Goal: Use online tool/utility

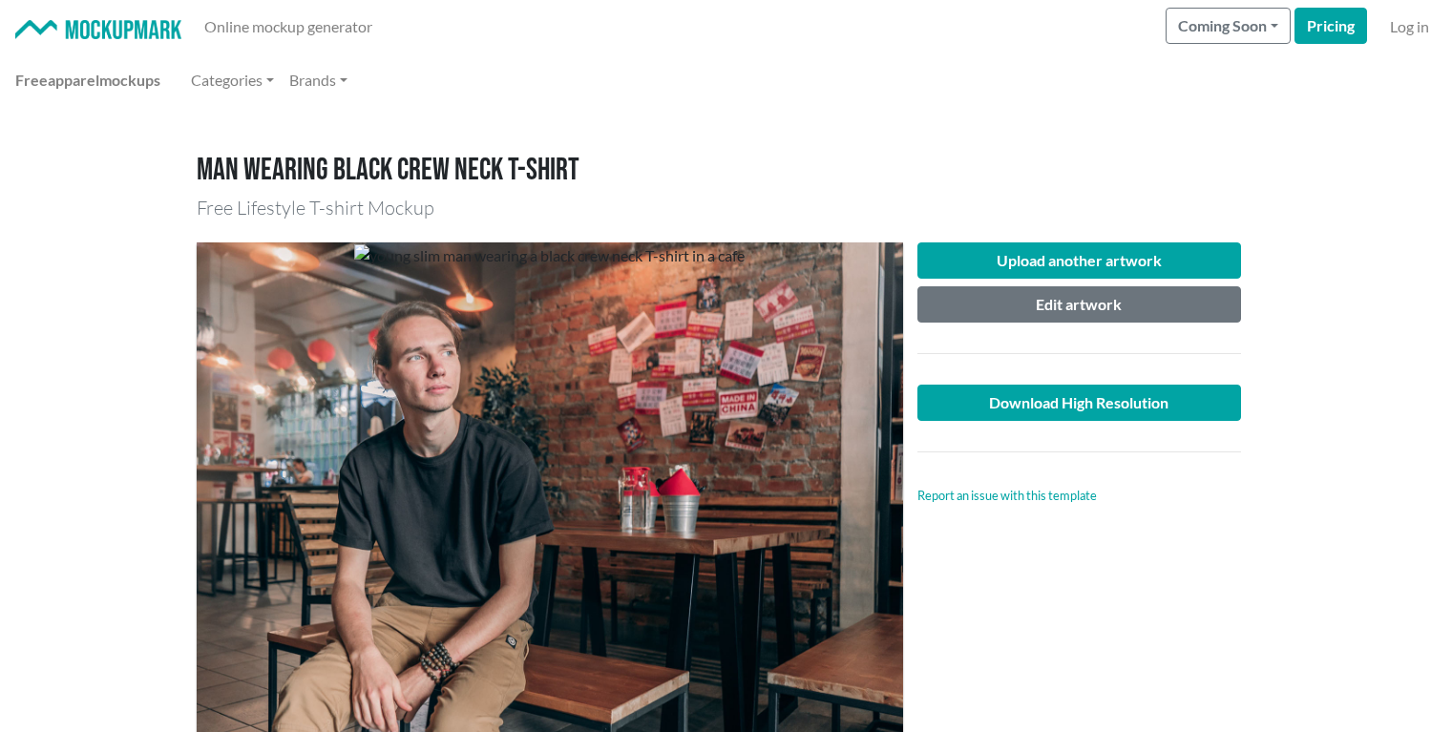
click at [99, 18] on link at bounding box center [98, 26] width 166 height 23
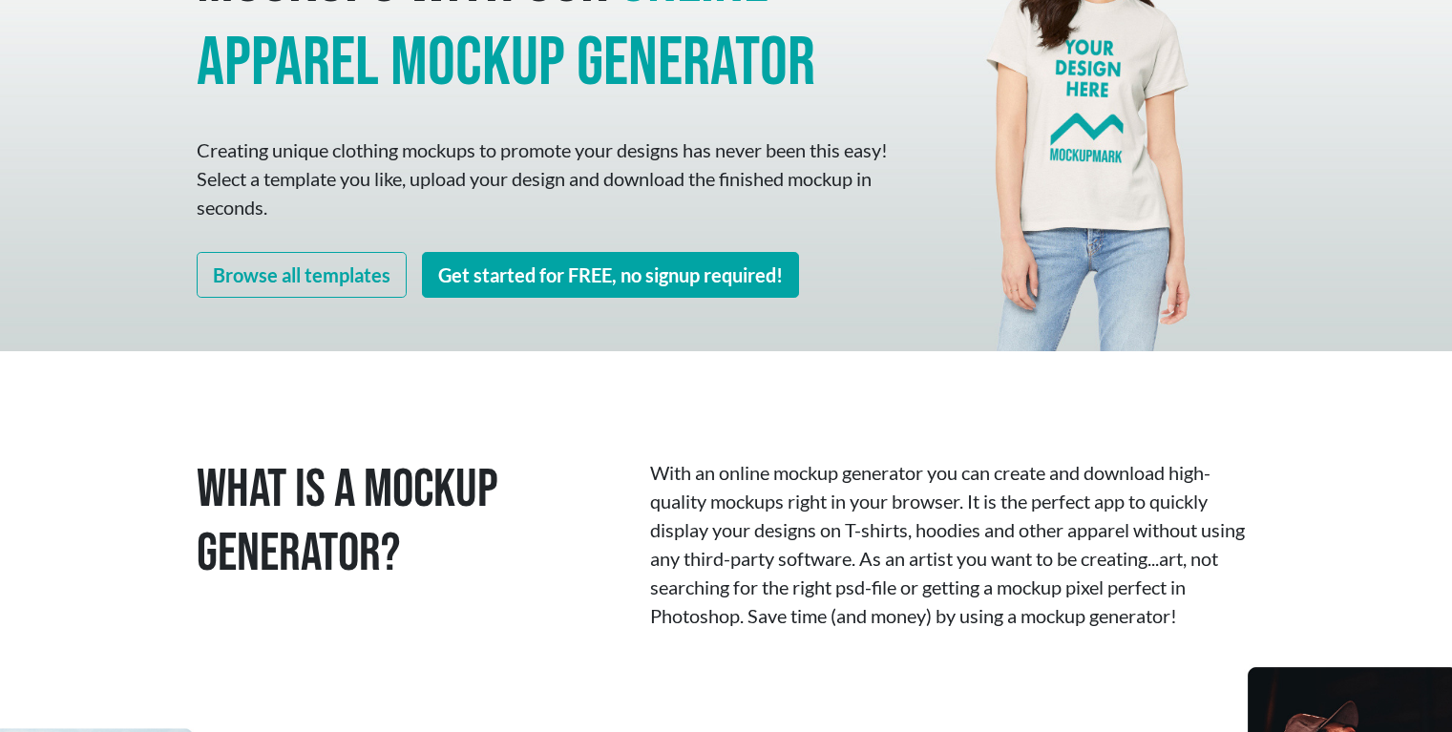
scroll to position [116, 0]
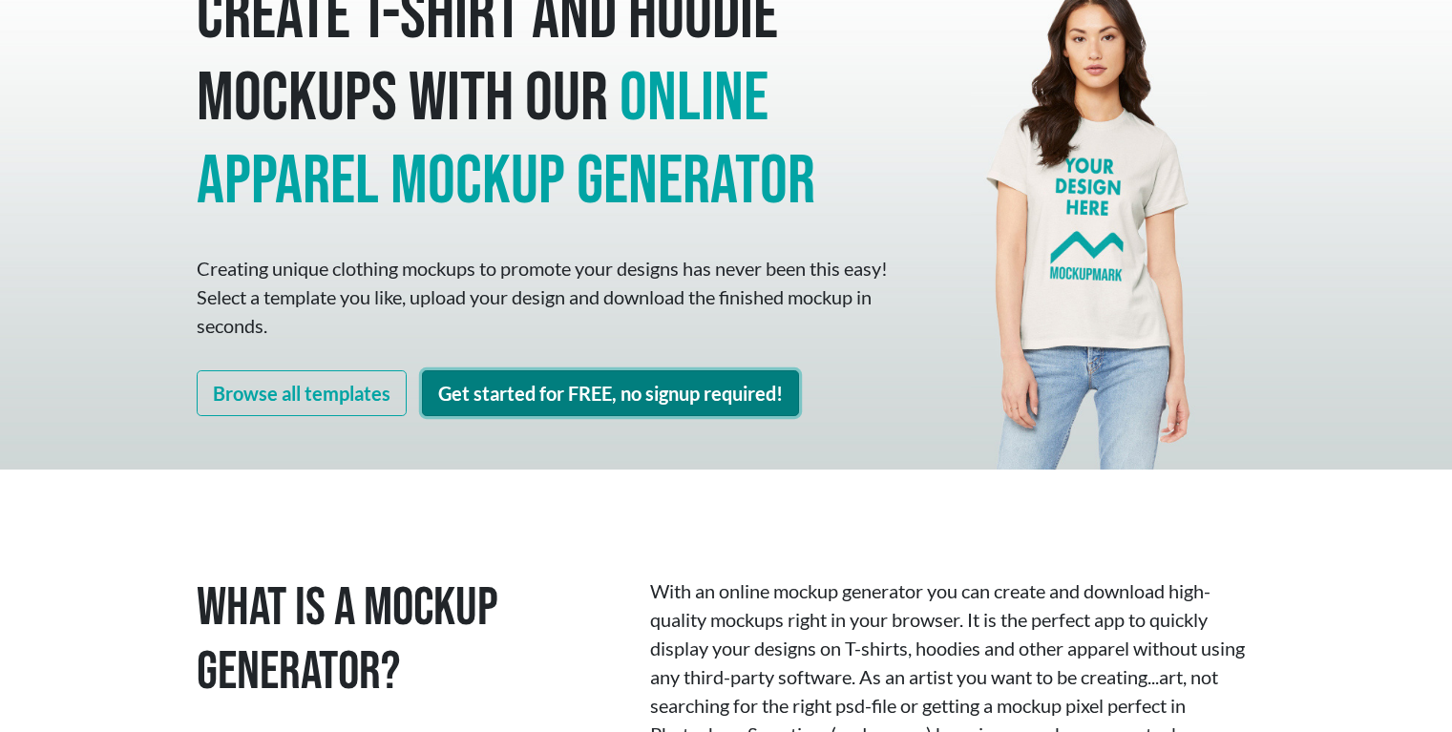
click at [520, 399] on link "Get started for FREE, no signup required!" at bounding box center [610, 393] width 377 height 46
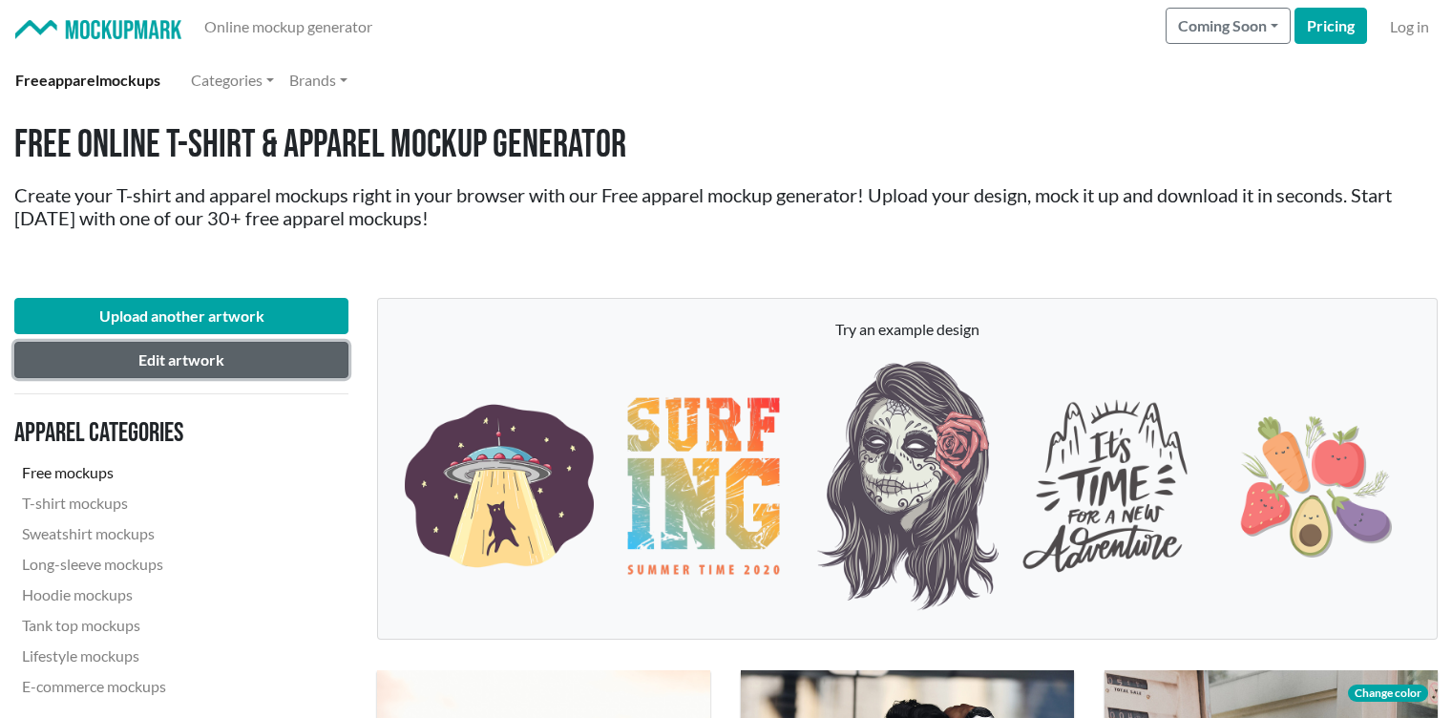
click at [168, 350] on button "Edit artwork" at bounding box center [181, 360] width 334 height 36
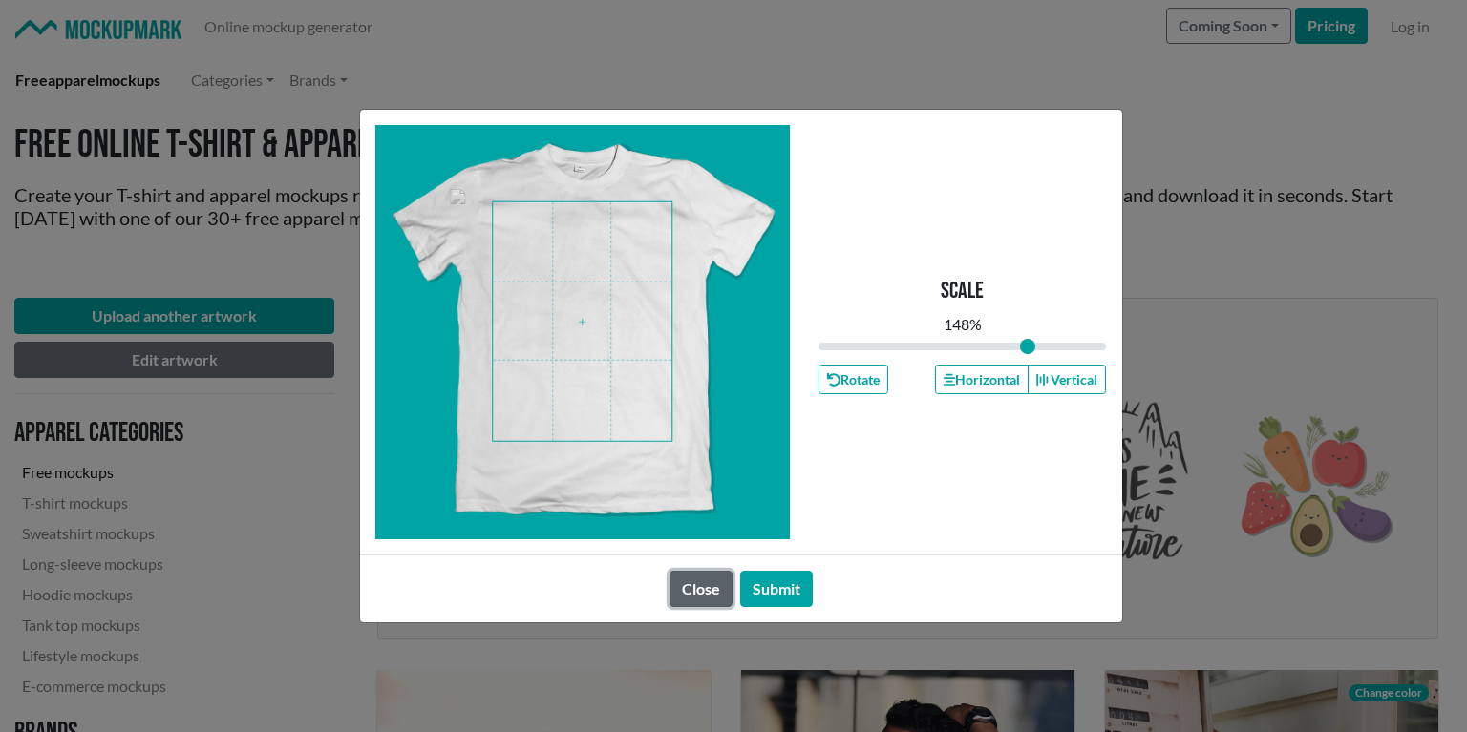
click at [708, 588] on button "Close" at bounding box center [700, 589] width 63 height 36
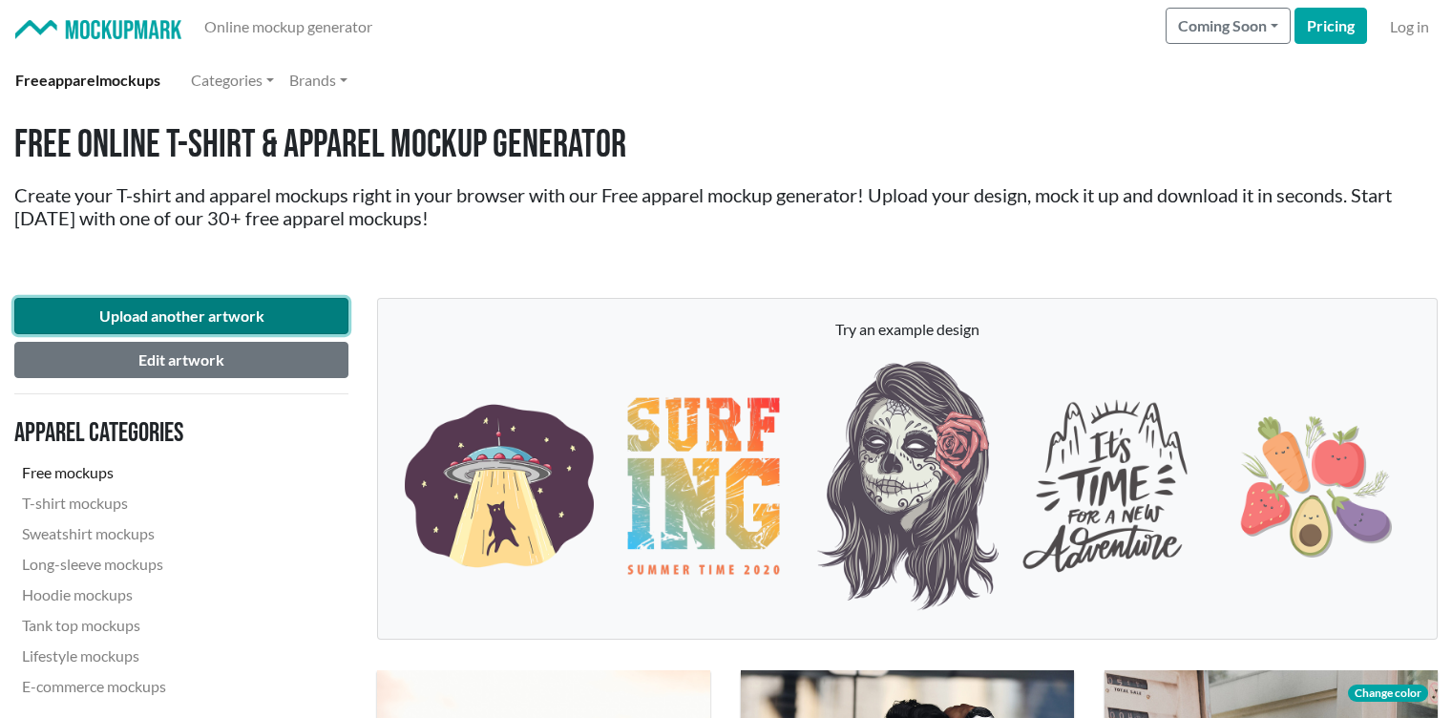
click at [287, 314] on button "Upload another artwork" at bounding box center [181, 316] width 334 height 36
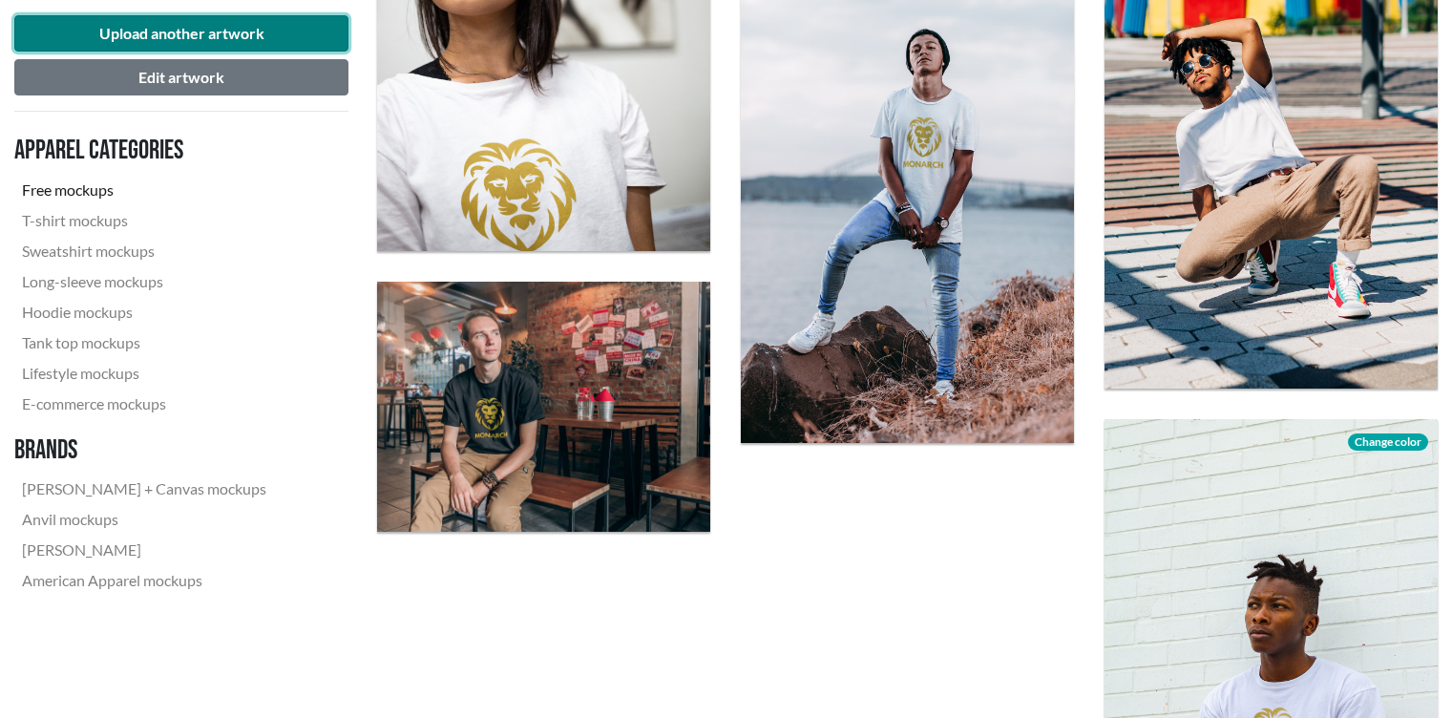
scroll to position [3659, 0]
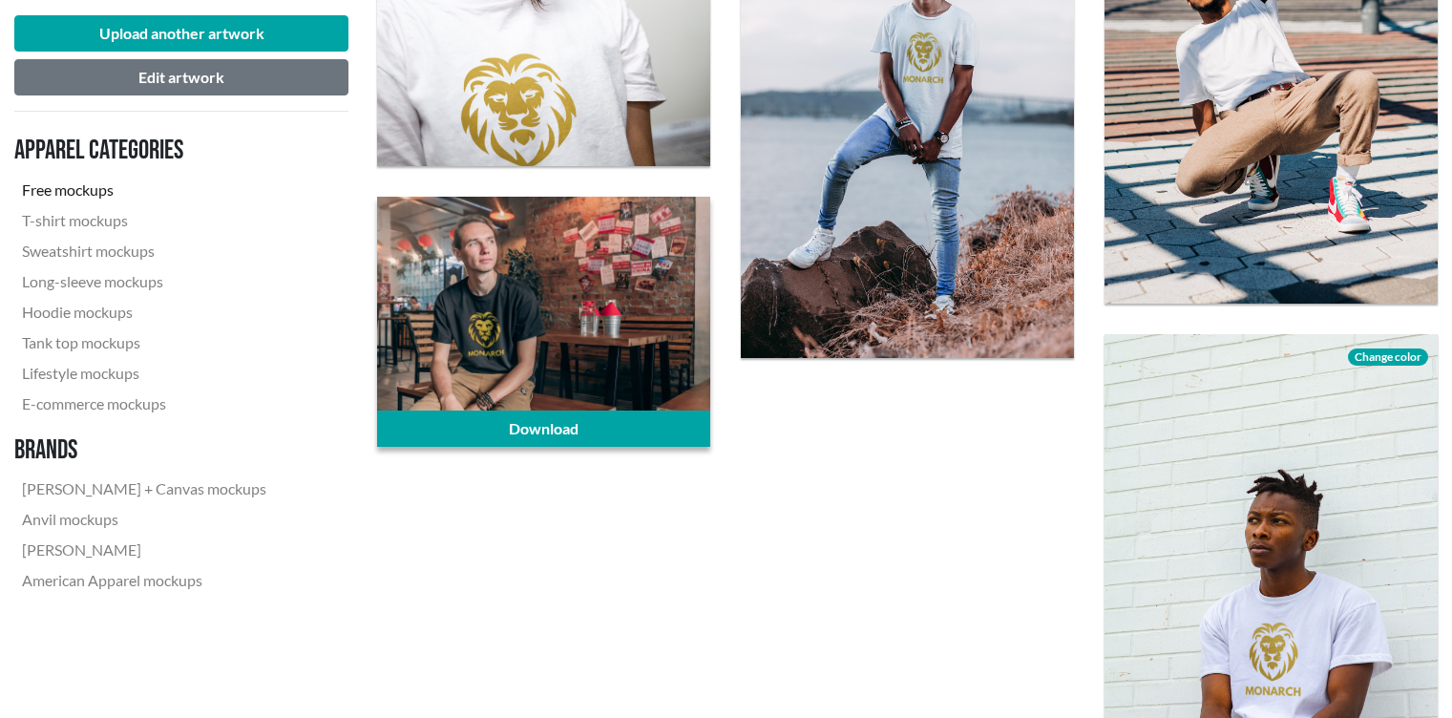
click at [440, 340] on div at bounding box center [543, 322] width 333 height 250
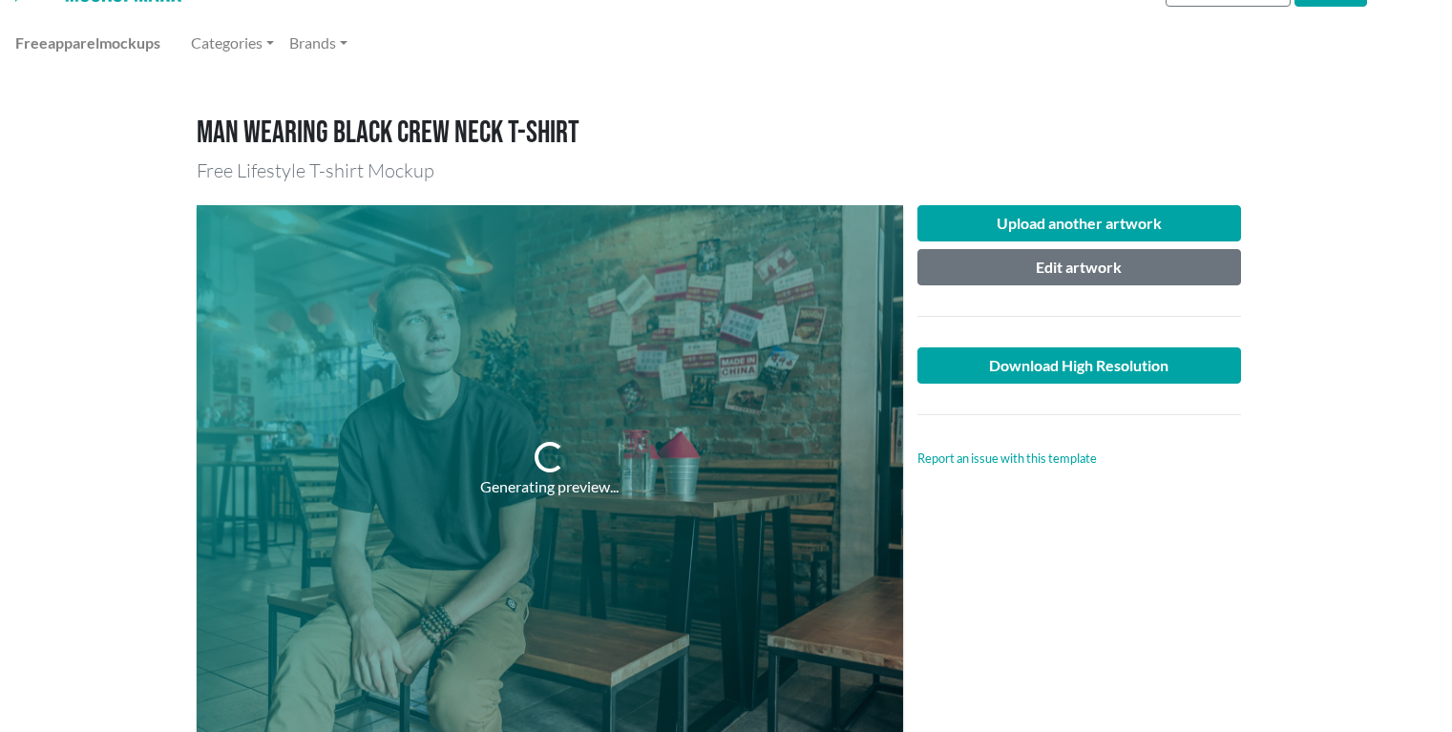
scroll to position [53, 0]
